Goal: Task Accomplishment & Management: Use online tool/utility

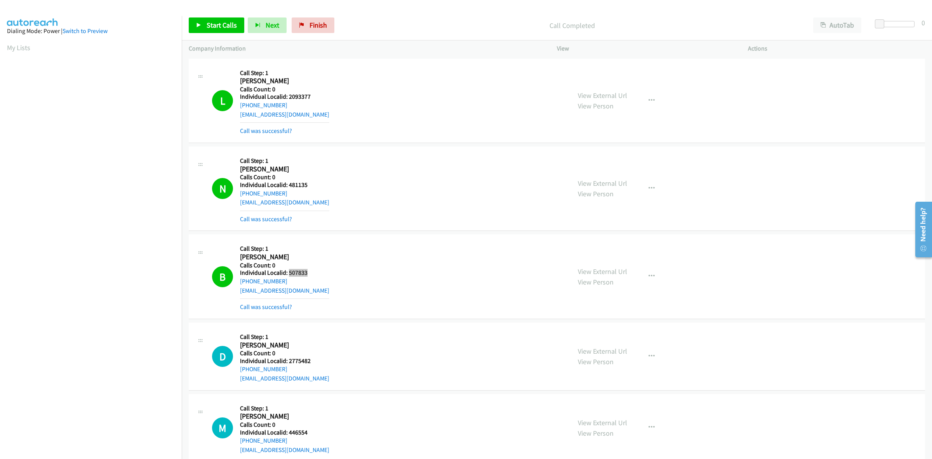
scroll to position [0, 1]
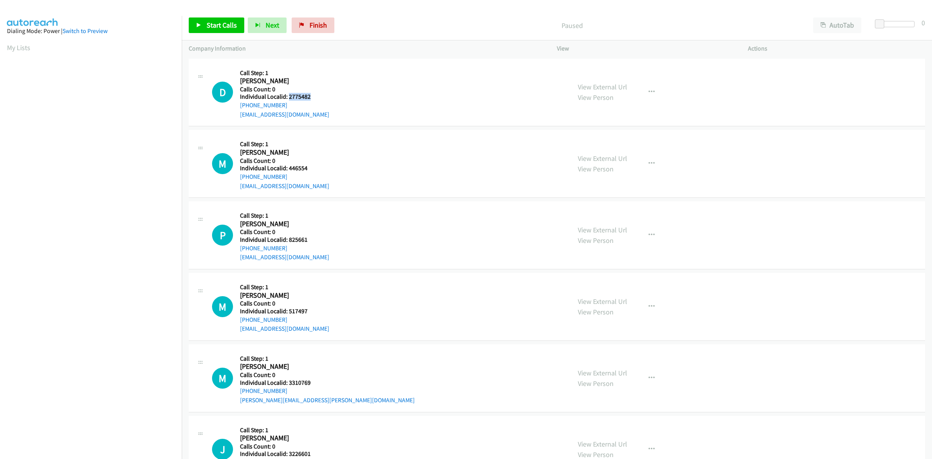
drag, startPoint x: 313, startPoint y: 97, endPoint x: 289, endPoint y: 96, distance: 24.1
click at [289, 96] on h5 "Individual Localid: 2775482" at bounding box center [284, 97] width 89 height 8
copy h5 "2775482"
click at [377, 87] on div "D Callback Scheduled Call Step: 1 [PERSON_NAME] America/New_York Calls Count: 0…" at bounding box center [388, 93] width 352 height 54
drag, startPoint x: 315, startPoint y: 96, endPoint x: 288, endPoint y: 96, distance: 27.2
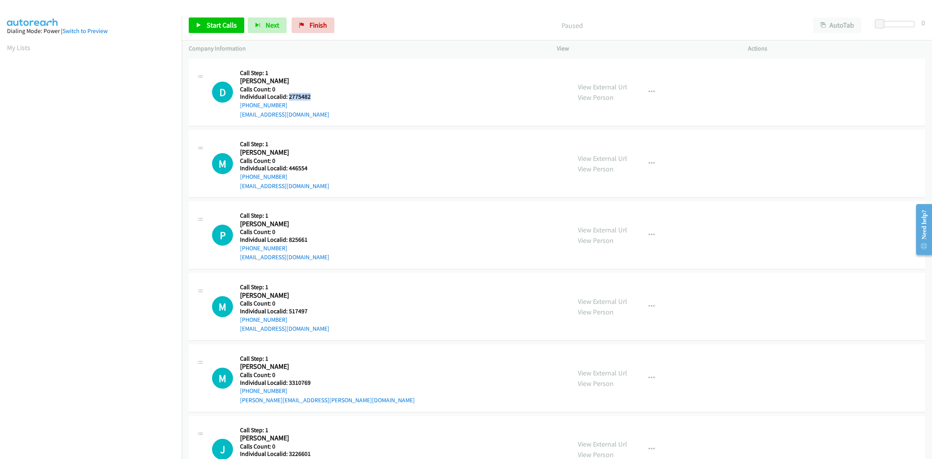
click at [288, 96] on h5 "Individual Localid: 2775482" at bounding box center [284, 97] width 89 height 8
copy h5 "2775482"
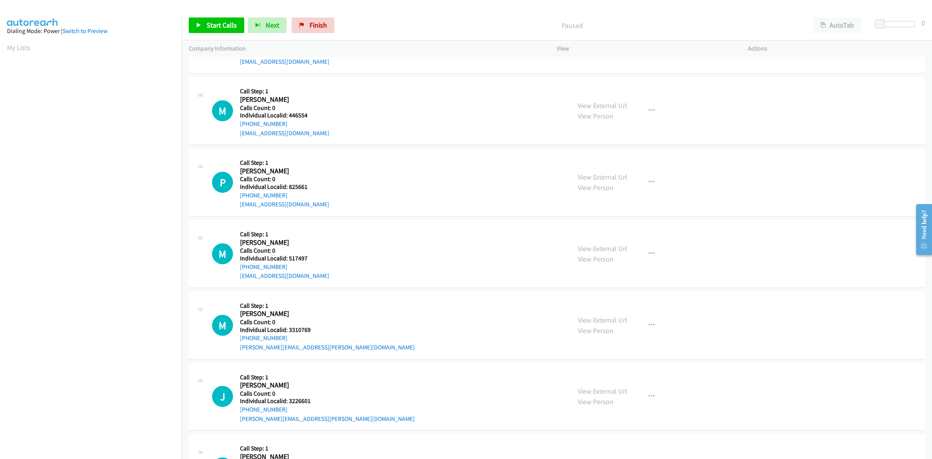
scroll to position [73, 0]
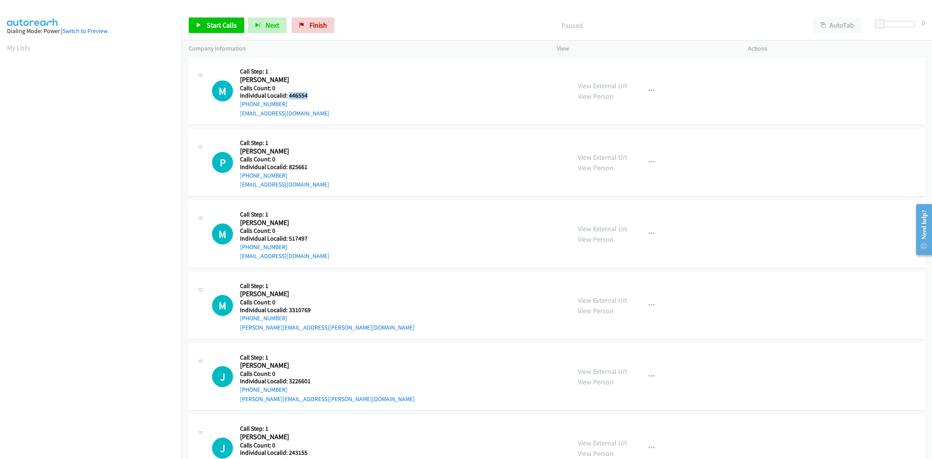
drag, startPoint x: 308, startPoint y: 97, endPoint x: 288, endPoint y: 97, distance: 19.4
click at [288, 97] on h5 "Individual Localid: 446554" at bounding box center [284, 96] width 89 height 8
drag, startPoint x: 298, startPoint y: 88, endPoint x: 342, endPoint y: 76, distance: 45.1
click at [342, 75] on div "M Callback Scheduled Call Step: 1 [PERSON_NAME] America/New_York Calls Count: 0…" at bounding box center [388, 91] width 352 height 54
drag, startPoint x: 313, startPoint y: 94, endPoint x: 288, endPoint y: 96, distance: 24.9
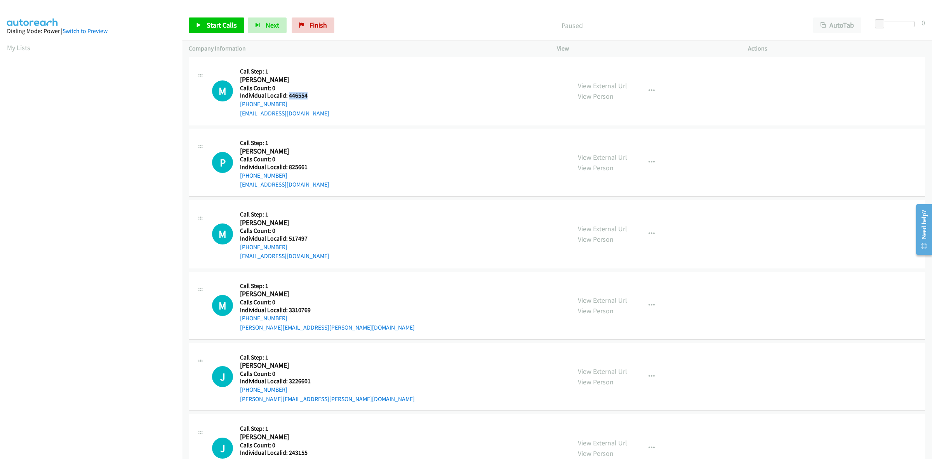
click at [288, 96] on h5 "Individual Localid: 446554" at bounding box center [284, 96] width 89 height 8
copy h5 "446554"
click at [643, 92] on button "button" at bounding box center [651, 91] width 21 height 16
click at [605, 144] on link "Skip Call" at bounding box center [609, 142] width 103 height 16
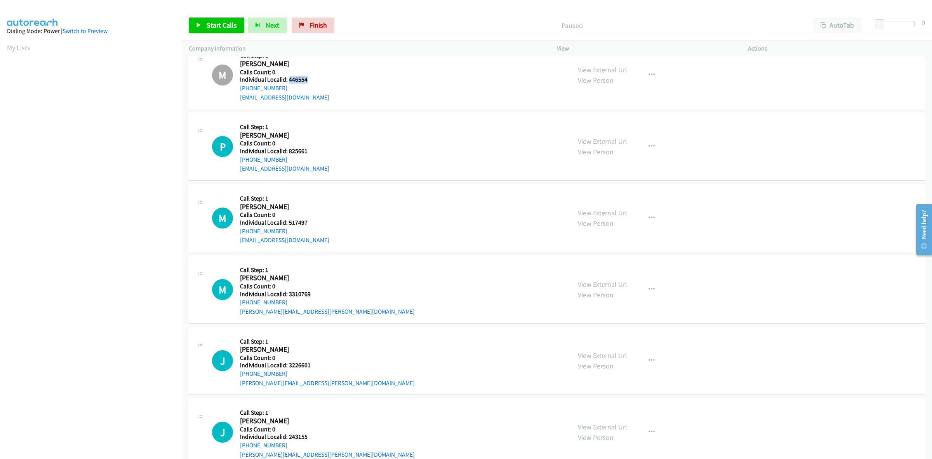
scroll to position [146, 0]
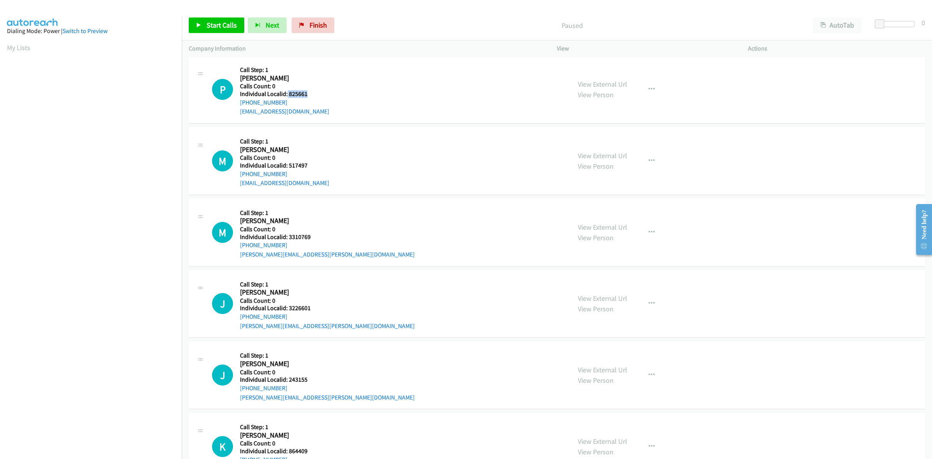
drag, startPoint x: 306, startPoint y: 94, endPoint x: 286, endPoint y: 95, distance: 19.4
click at [286, 95] on h5 "Individual Localid: 825661" at bounding box center [284, 94] width 89 height 8
copy h5 "825661"
drag, startPoint x: 287, startPoint y: 99, endPoint x: 239, endPoint y: 100, distance: 47.4
click at [239, 100] on div "P Callback Scheduled Call Step: 1 [PERSON_NAME] America/New_York Calls Count: 0…" at bounding box center [388, 90] width 352 height 54
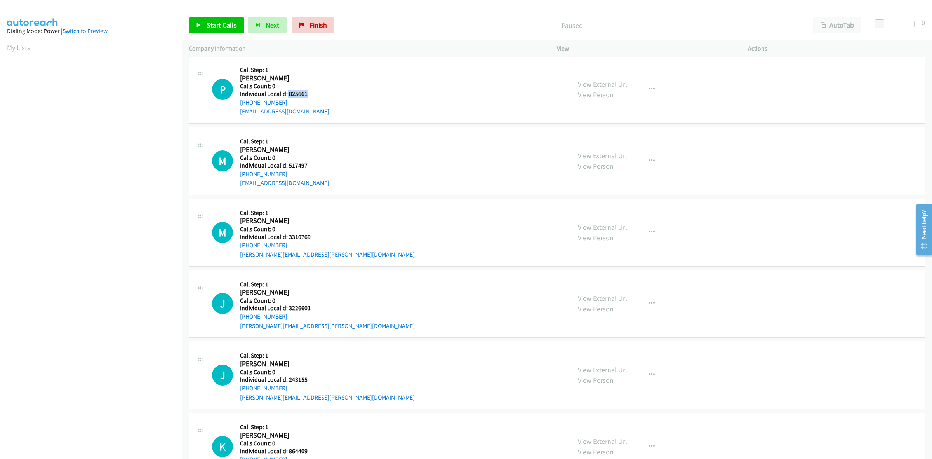
copy link "[PHONE_NUMBER]"
drag, startPoint x: 297, startPoint y: 92, endPoint x: 288, endPoint y: 93, distance: 9.4
click at [288, 93] on div "P Callback Scheduled Call Step: 1 [PERSON_NAME] America/New_York Calls Count: 0…" at bounding box center [388, 90] width 352 height 54
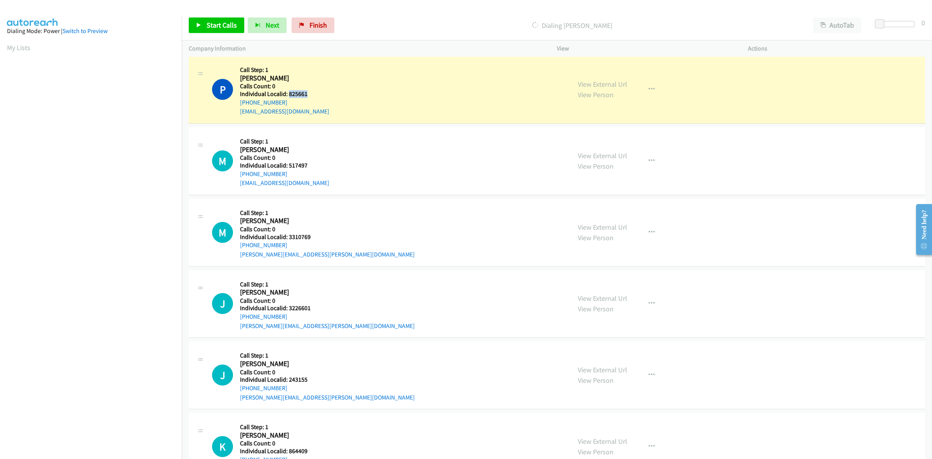
copy h5 "825661"
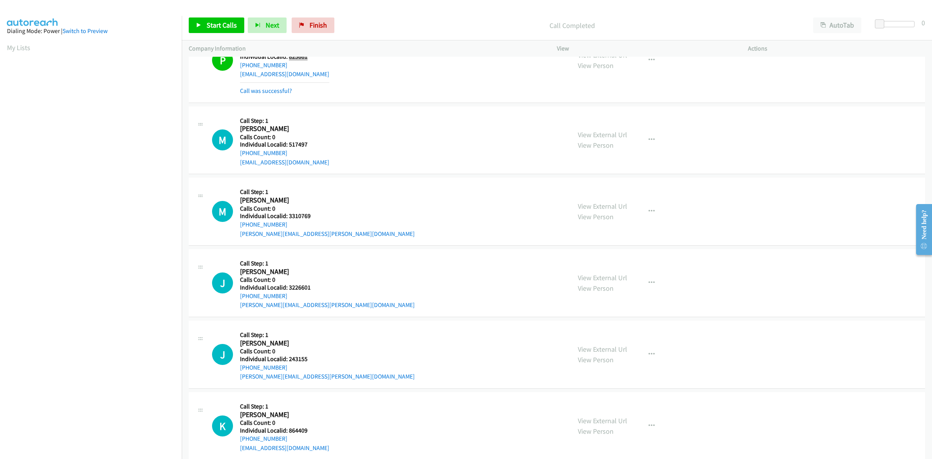
scroll to position [194, 0]
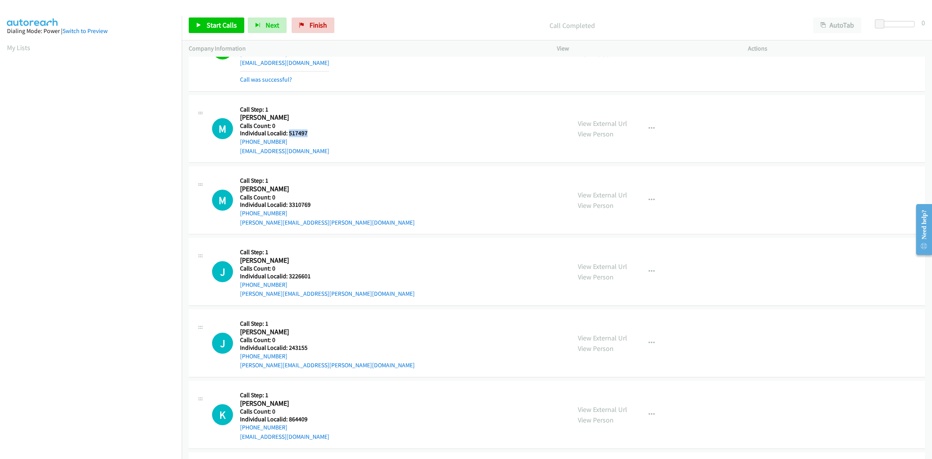
drag, startPoint x: 309, startPoint y: 133, endPoint x: 288, endPoint y: 135, distance: 21.9
click at [288, 135] on h5 "Individual Localid: 517497" at bounding box center [284, 133] width 89 height 8
copy h5 "517497"
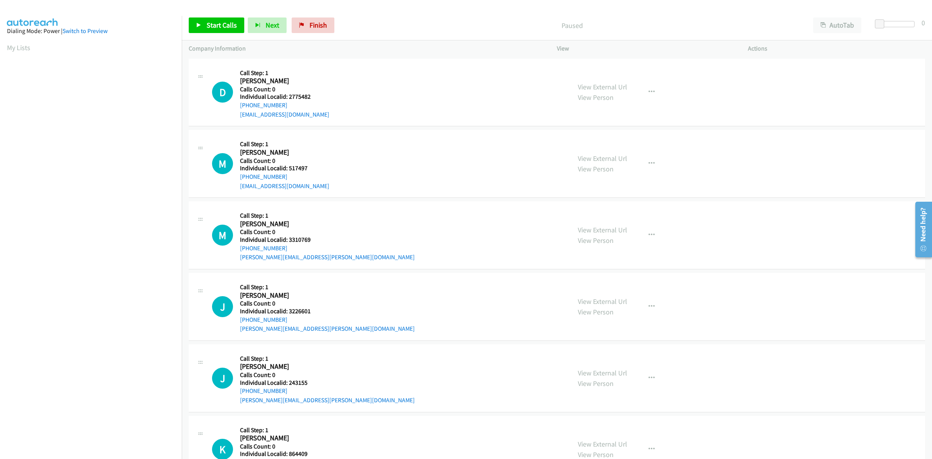
scroll to position [0, 1]
click at [136, 43] on section "My Lists" at bounding box center [91, 47] width 168 height 10
click at [90, 49] on section "My Lists" at bounding box center [91, 47] width 168 height 10
click at [478, 116] on div "D Callback Scheduled Call Step: 1 Don Pritchett America/New_York Calls Count: 0…" at bounding box center [388, 93] width 352 height 54
drag, startPoint x: 146, startPoint y: 17, endPoint x: 158, endPoint y: 14, distance: 12.1
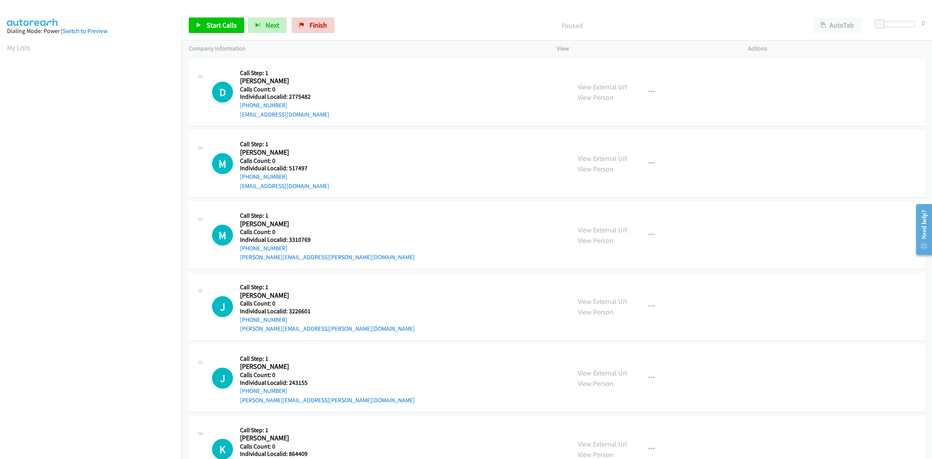
click at [146, 17] on aside "Dialing Mode: Power | Switch to Preview My Lists" at bounding box center [91, 231] width 182 height 430
click at [147, 39] on aside "Dialing Mode: Power | Switch to Preview My Lists" at bounding box center [91, 231] width 182 height 430
